Goal: Transaction & Acquisition: Purchase product/service

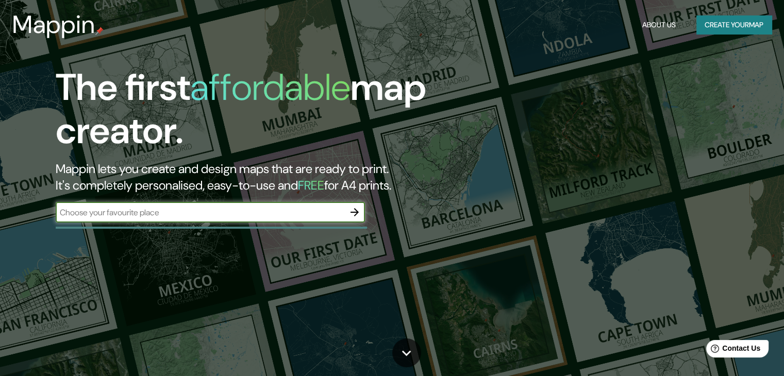
click at [101, 212] on input "text" at bounding box center [200, 213] width 289 height 12
type input "[GEOGRAPHIC_DATA]"
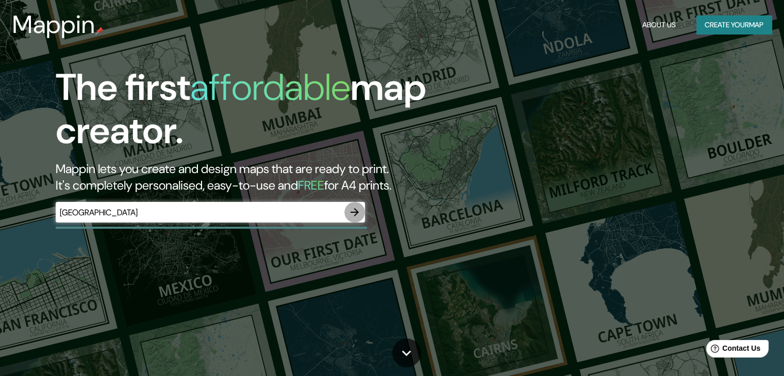
click at [358, 207] on icon "button" at bounding box center [355, 212] width 12 height 12
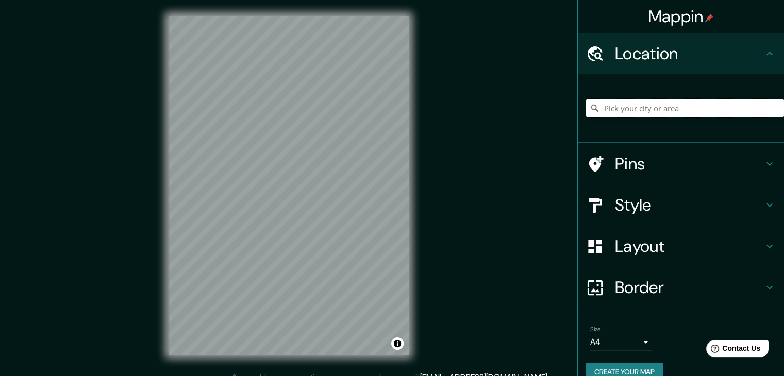
click at [648, 106] on input "Pick your city or area" at bounding box center [685, 108] width 198 height 19
type input "[GEOGRAPHIC_DATA]"
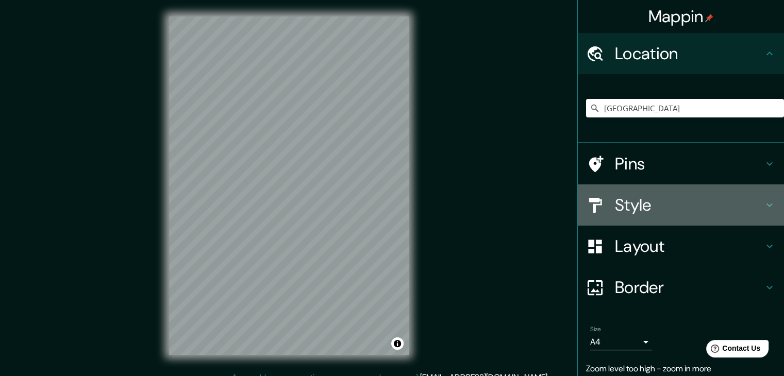
click at [689, 211] on h4 "Style" at bounding box center [689, 205] width 148 height 21
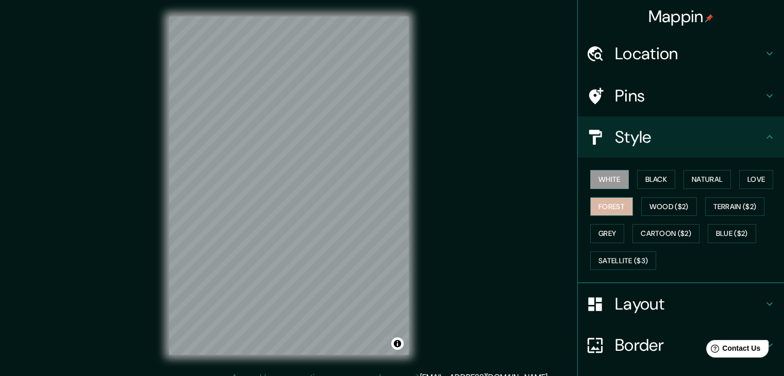
click at [612, 200] on button "Forest" at bounding box center [611, 206] width 43 height 19
click at [761, 173] on button "Love" at bounding box center [756, 179] width 34 height 19
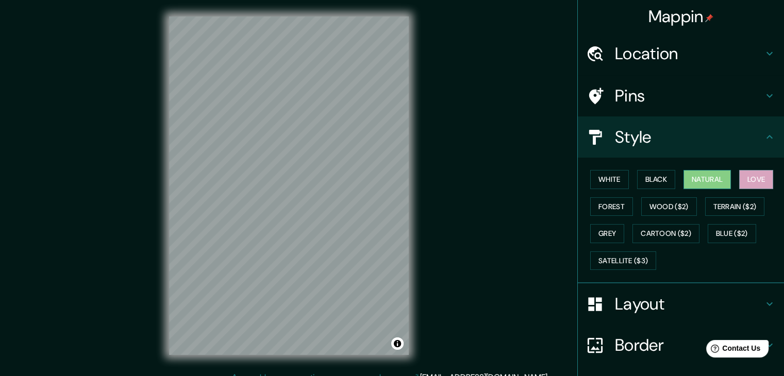
click at [712, 176] on button "Natural" at bounding box center [707, 179] width 47 height 19
